Goal: Task Accomplishment & Management: Use online tool/utility

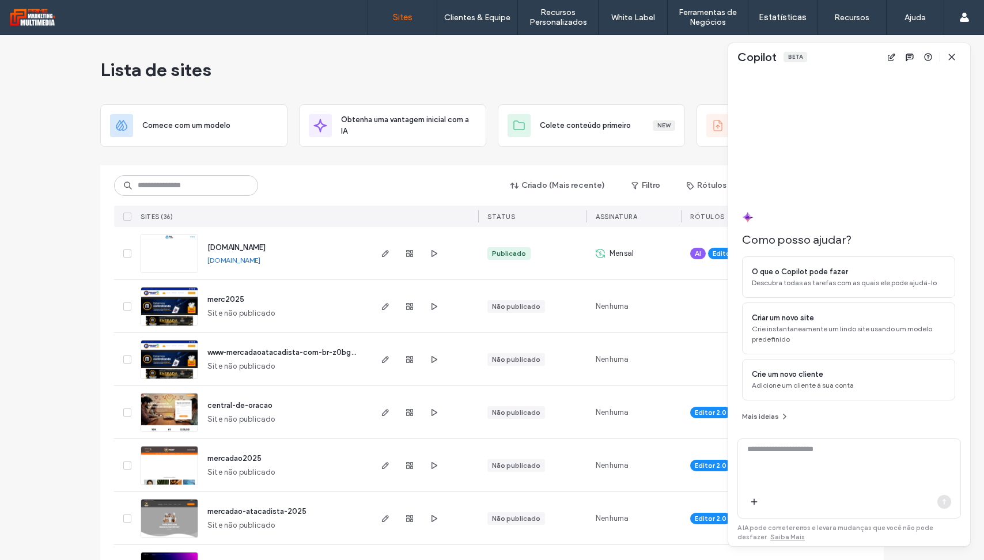
click at [953, 56] on icon "button" at bounding box center [951, 56] width 9 height 9
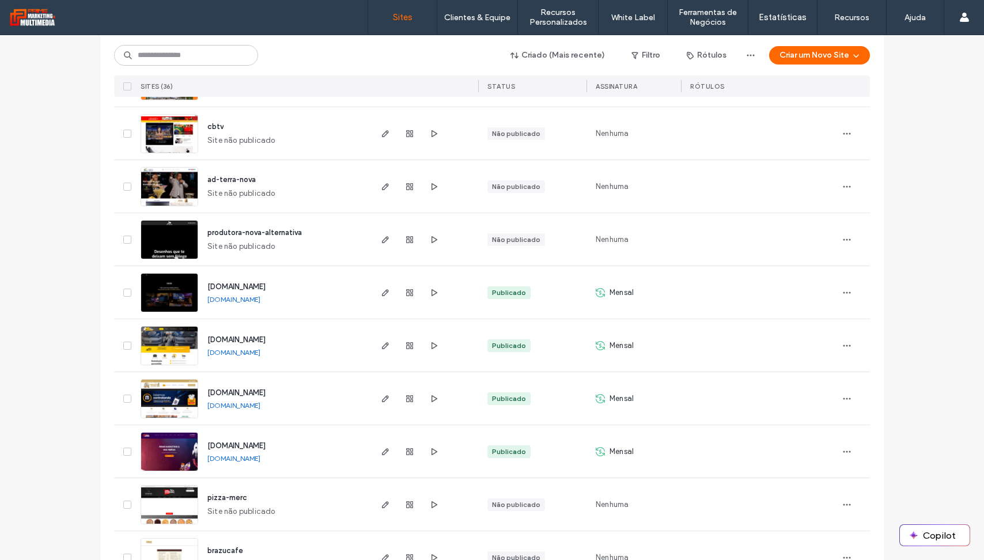
scroll to position [1286, 0]
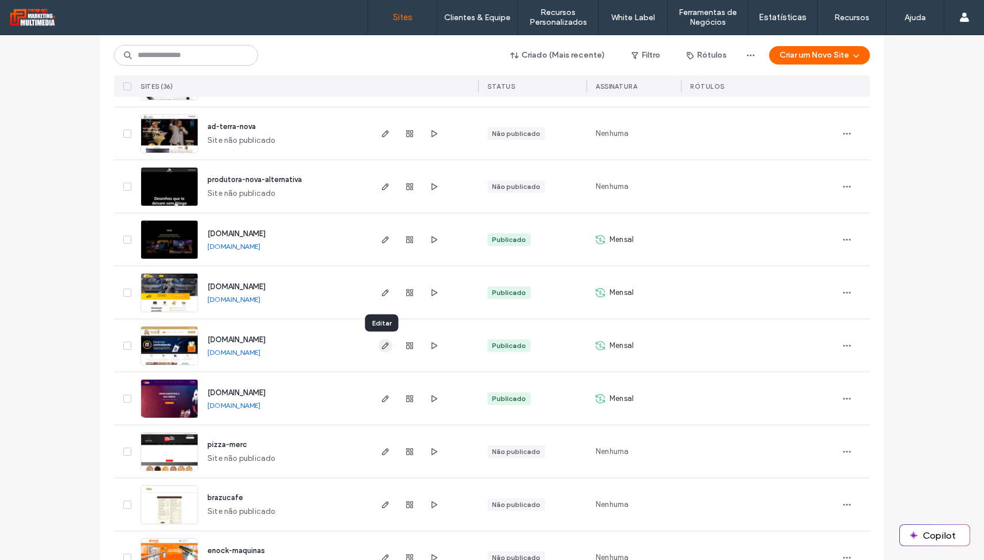
click at [382, 344] on use "button" at bounding box center [385, 345] width 7 height 7
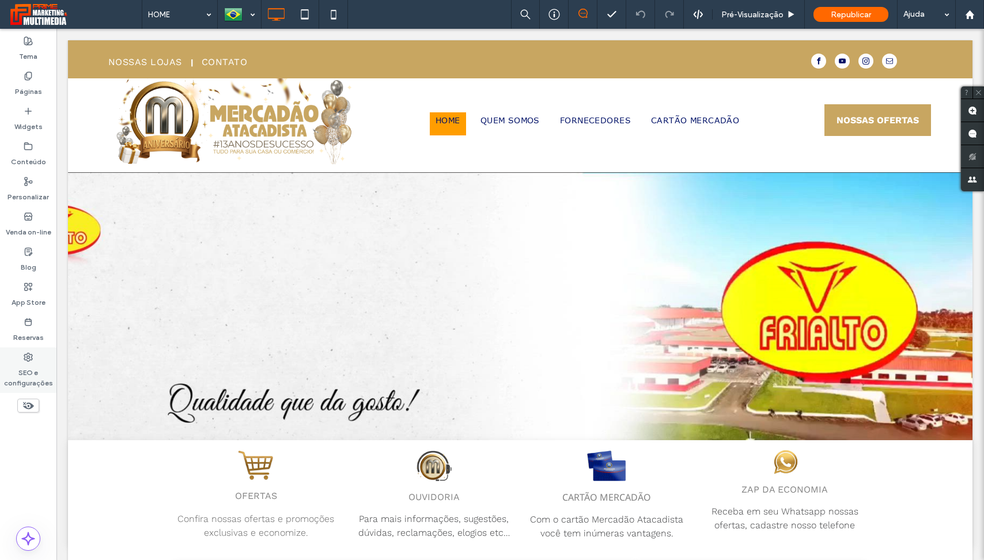
click at [33, 359] on div "SEO e configurações" at bounding box center [28, 370] width 56 height 46
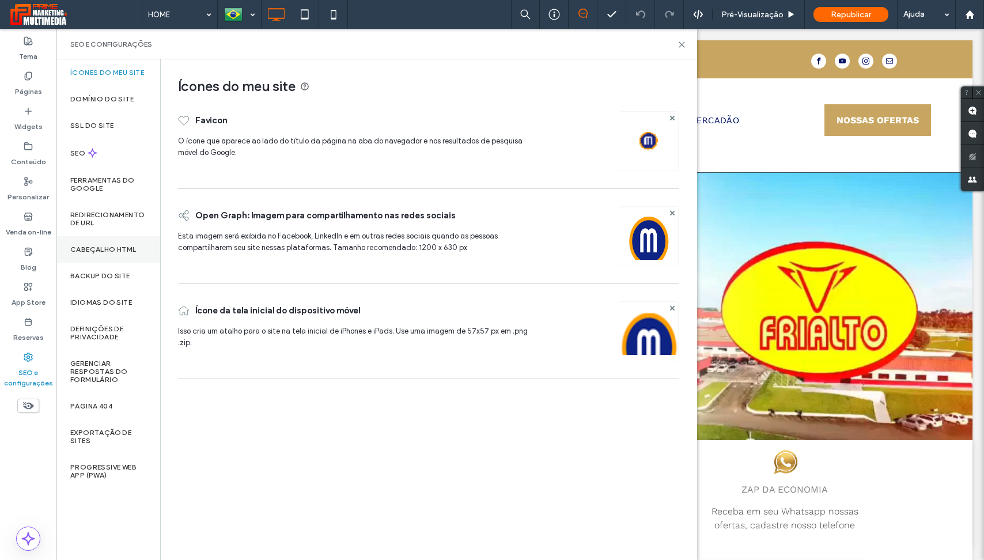
click at [109, 251] on label "Cabeçalho HTML" at bounding box center [103, 249] width 66 height 8
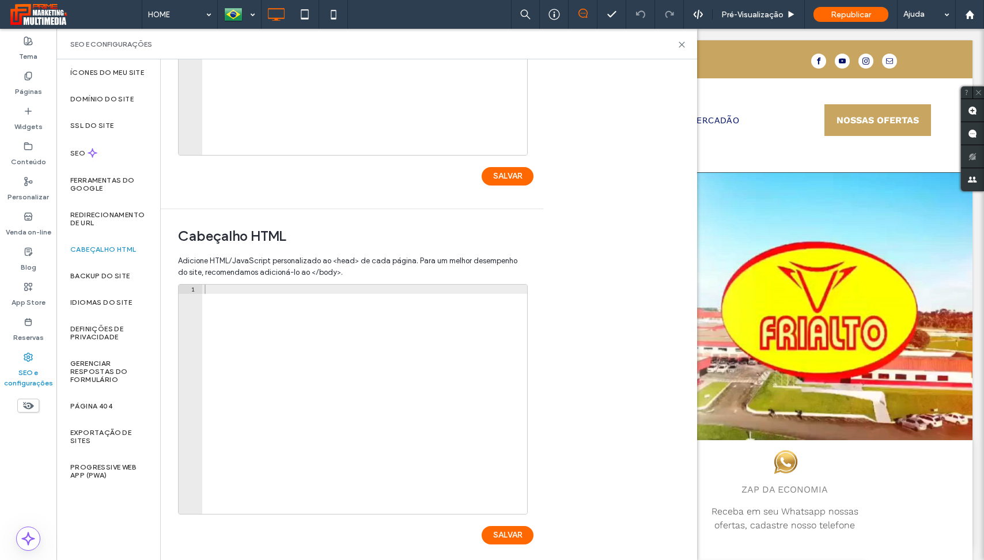
scroll to position [241, 0]
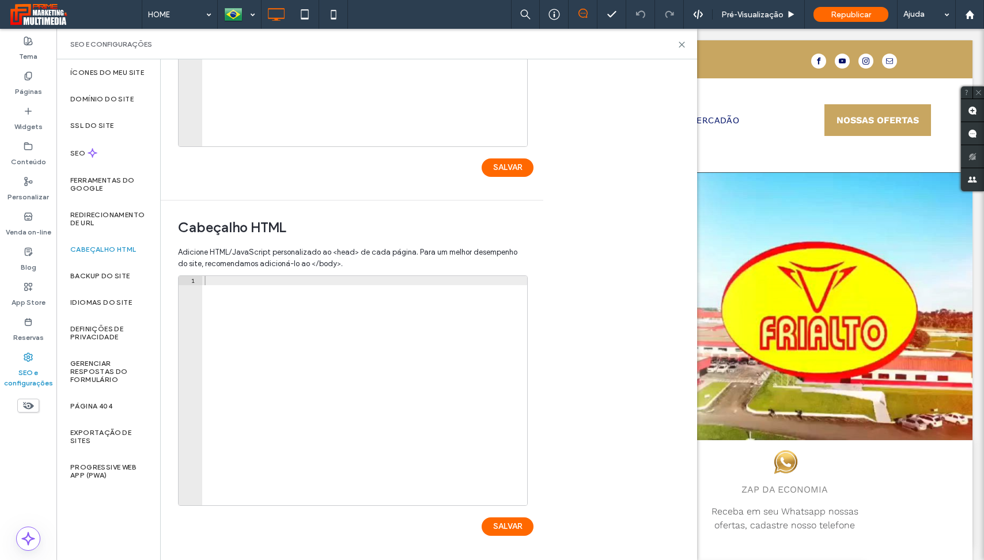
click at [249, 282] on div at bounding box center [364, 400] width 325 height 248
paste textarea "**********"
type textarea "**********"
click at [514, 525] on button "SALVAR" at bounding box center [508, 526] width 52 height 18
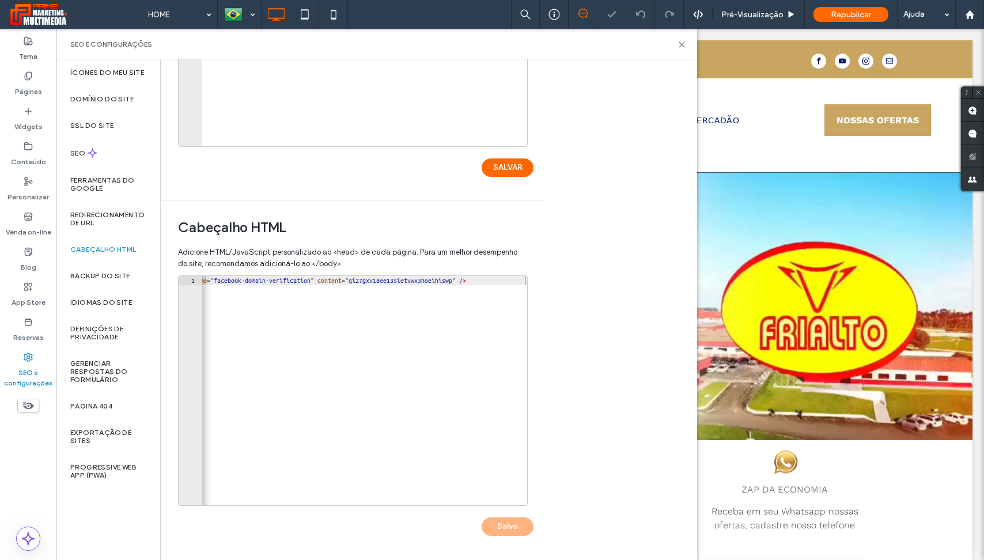
scroll to position [0, 0]
click at [683, 43] on icon at bounding box center [681, 44] width 9 height 9
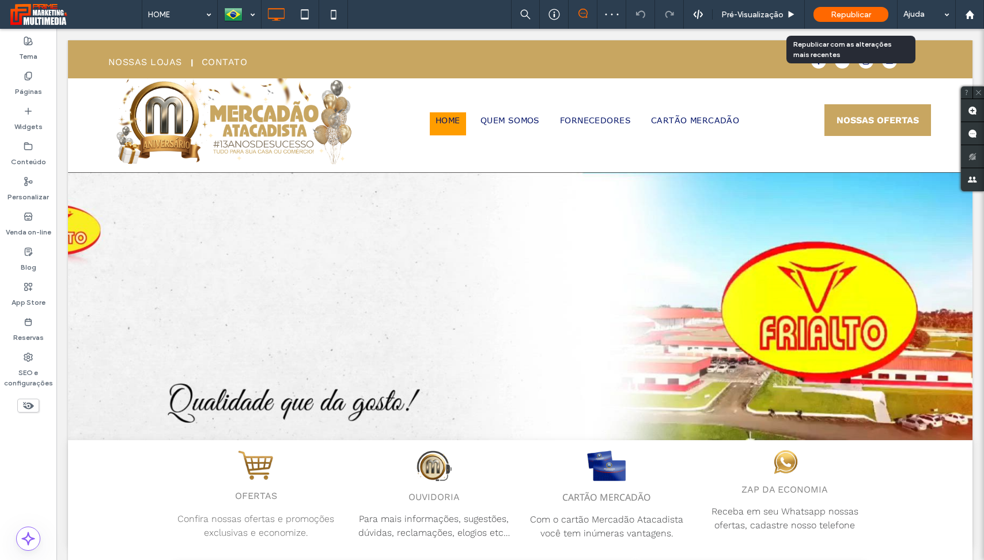
click at [846, 16] on span "Republicar" at bounding box center [851, 15] width 40 height 10
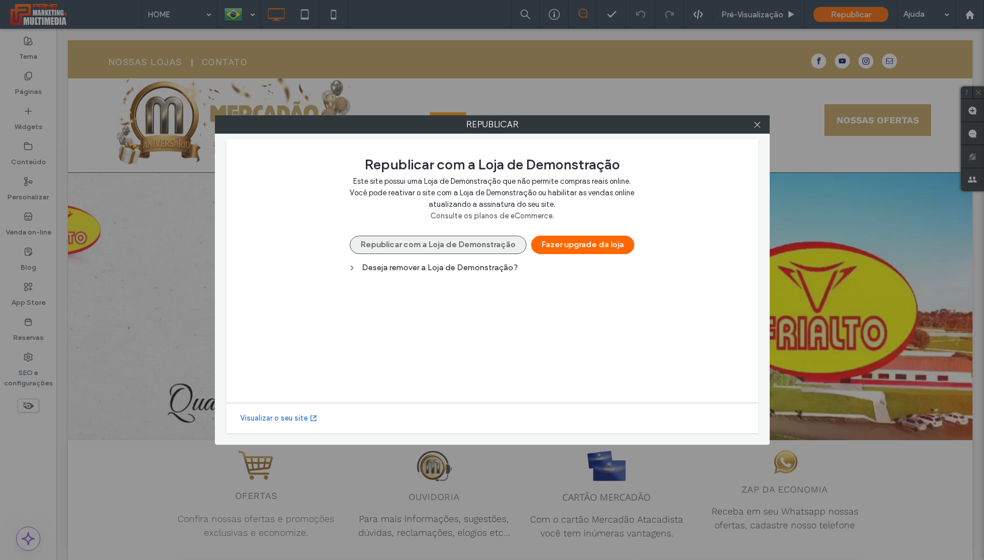
click at [484, 244] on button "Republicar com a Loja de Demonstração" at bounding box center [438, 245] width 177 height 18
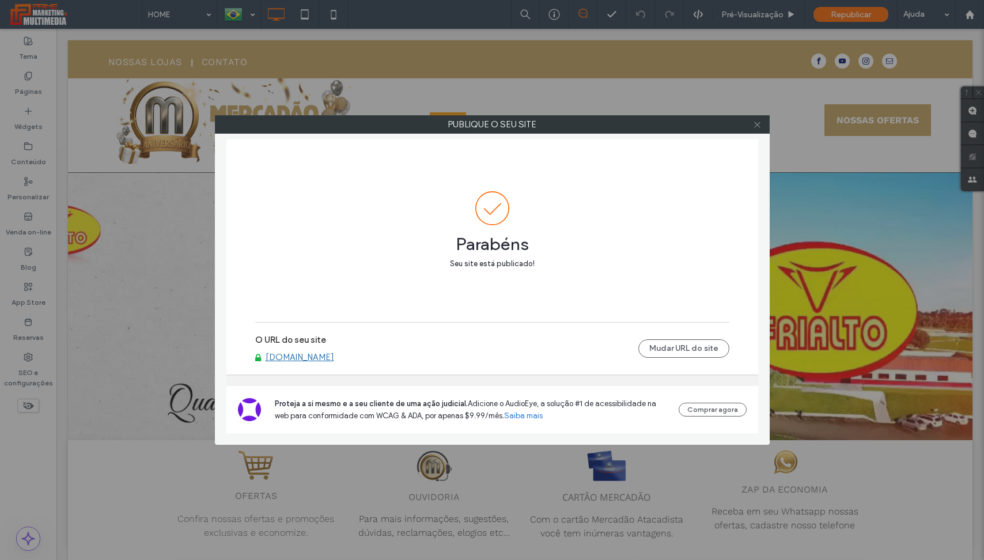
click at [759, 126] on icon at bounding box center [757, 124] width 9 height 9
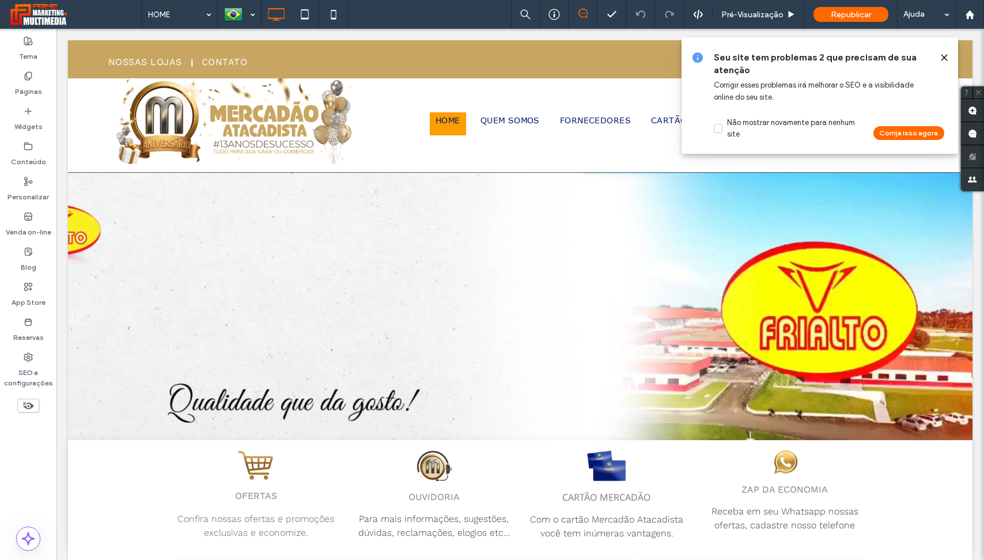
click at [943, 51] on span at bounding box center [943, 57] width 9 height 13
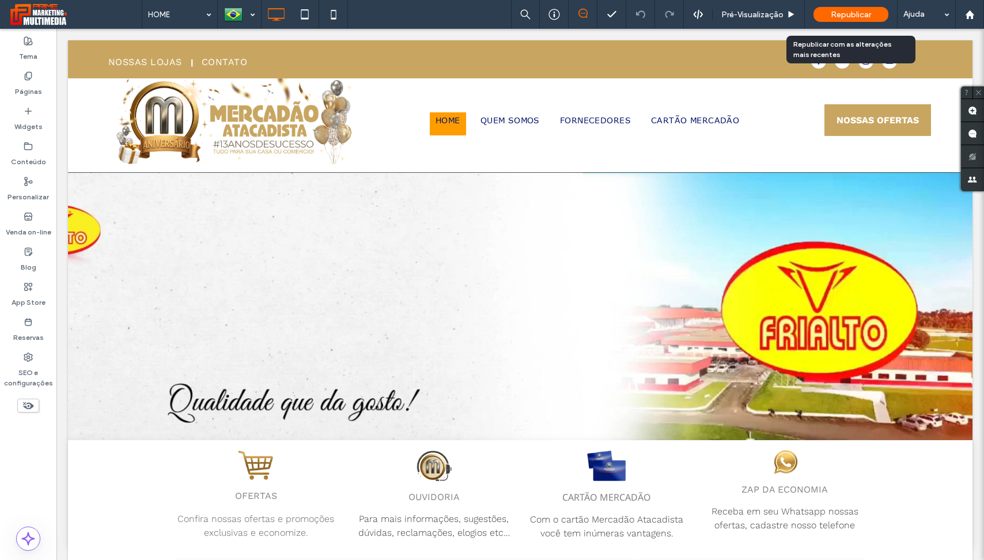
click at [867, 14] on span "Republicar" at bounding box center [851, 15] width 40 height 10
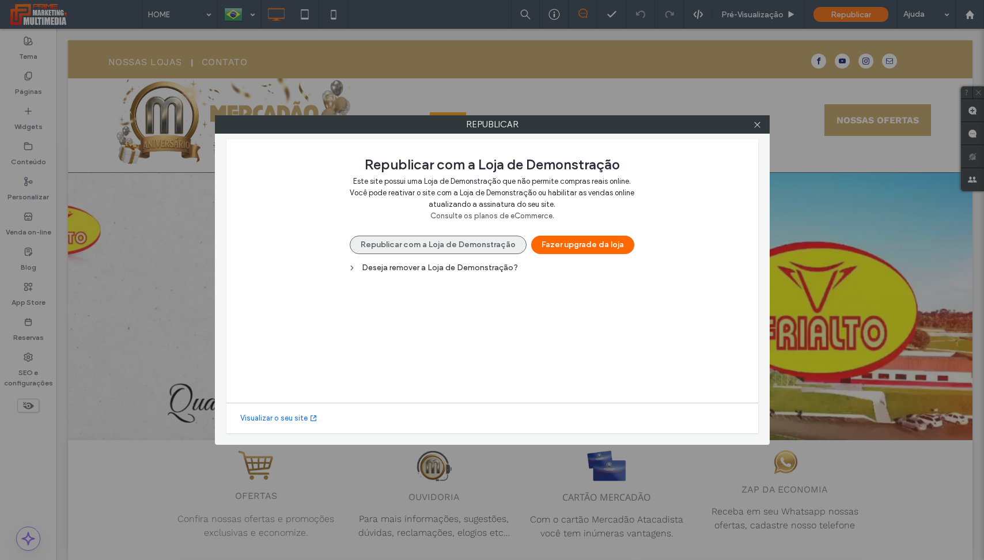
click at [399, 246] on button "Republicar com a Loja de Demonstração" at bounding box center [438, 245] width 177 height 18
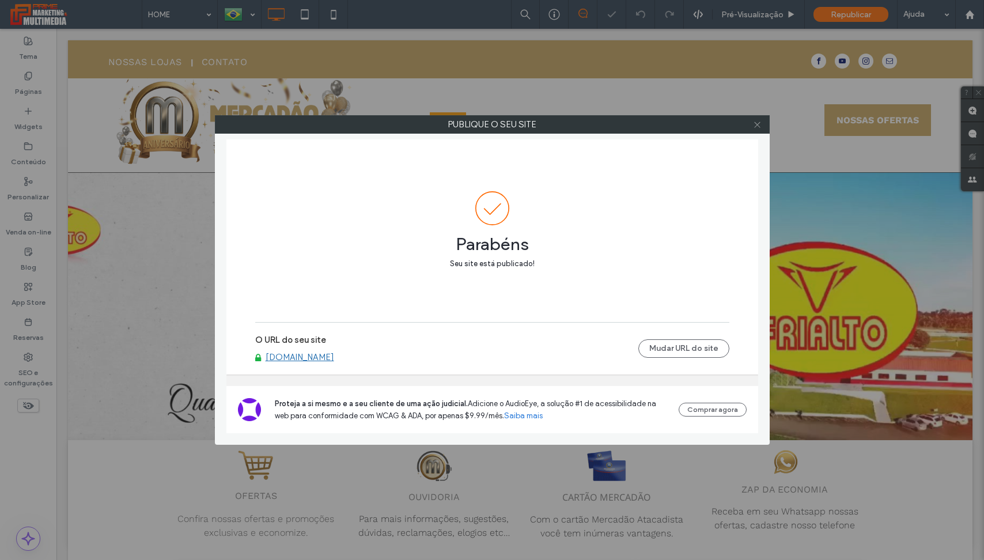
click at [755, 123] on icon at bounding box center [757, 124] width 9 height 9
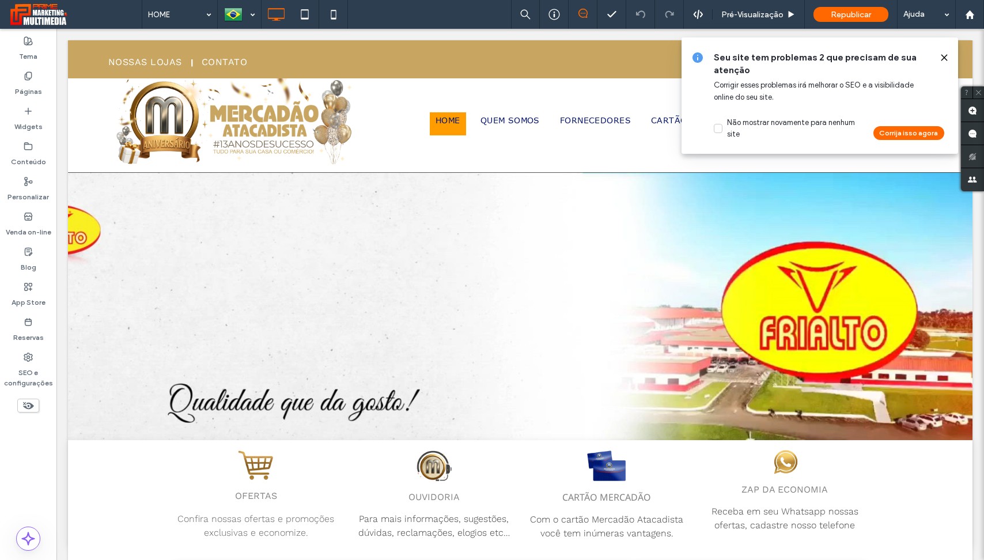
click at [941, 56] on icon at bounding box center [943, 57] width 9 height 9
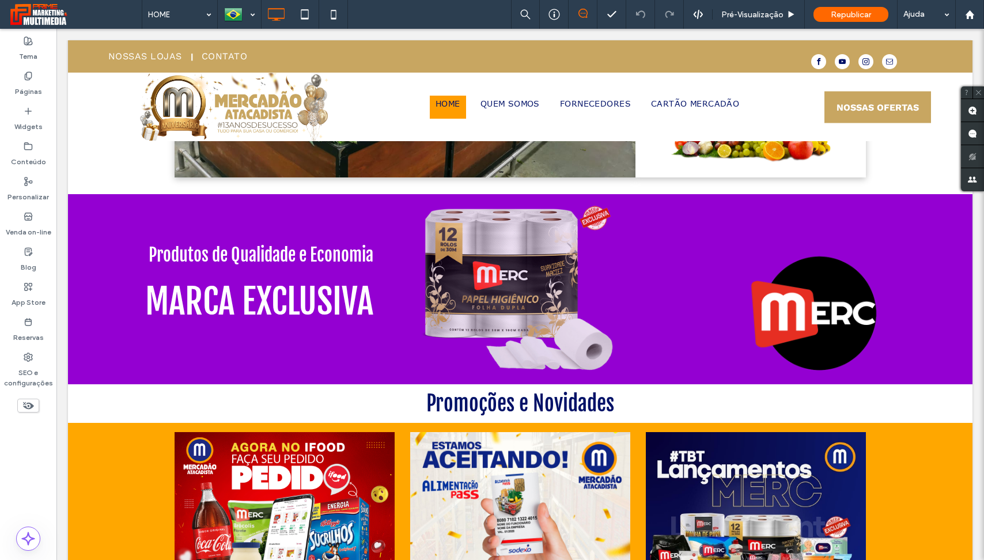
scroll to position [617, 0]
